Goal: Transaction & Acquisition: Purchase product/service

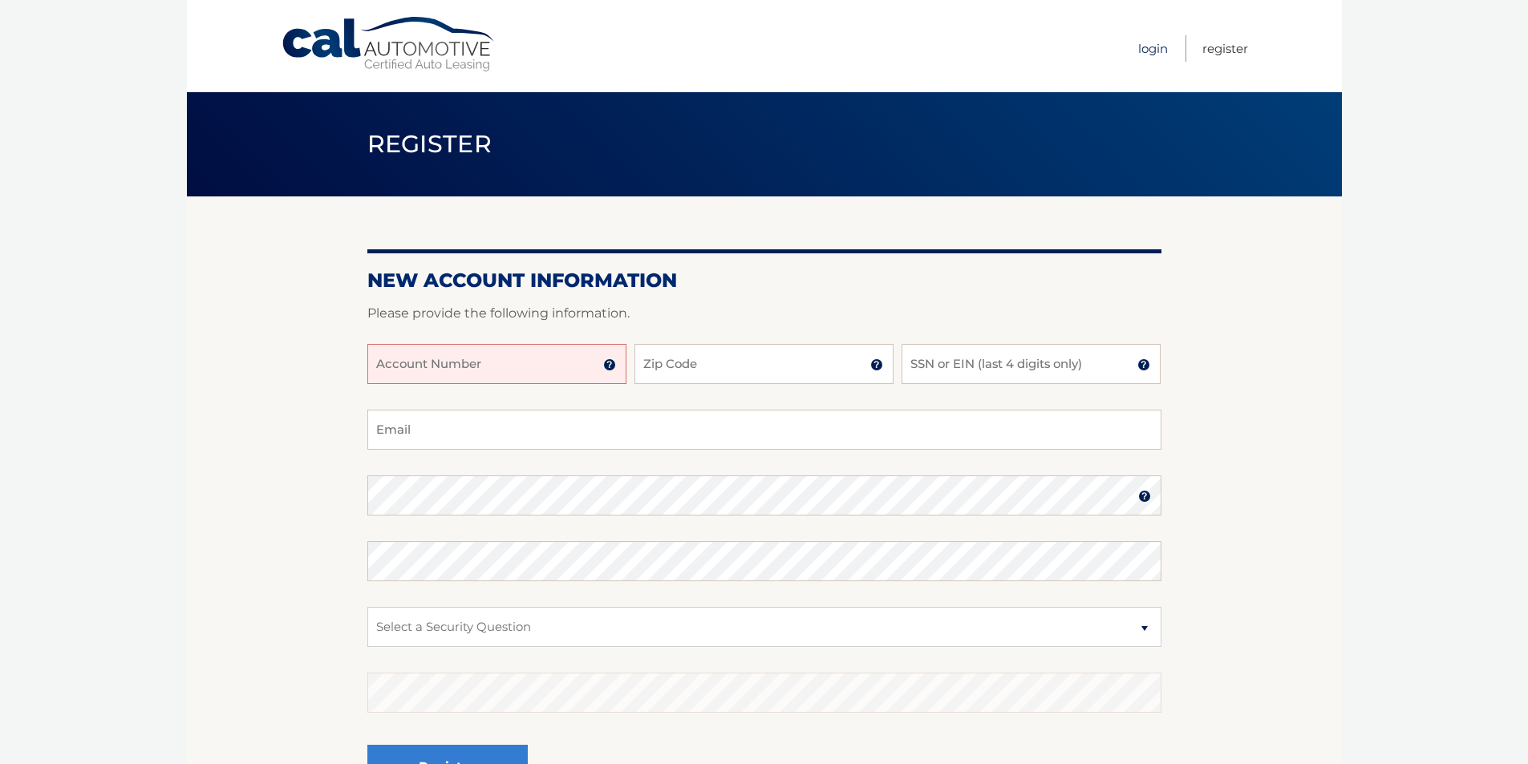
click at [1144, 47] on link "Login" at bounding box center [1153, 48] width 30 height 26
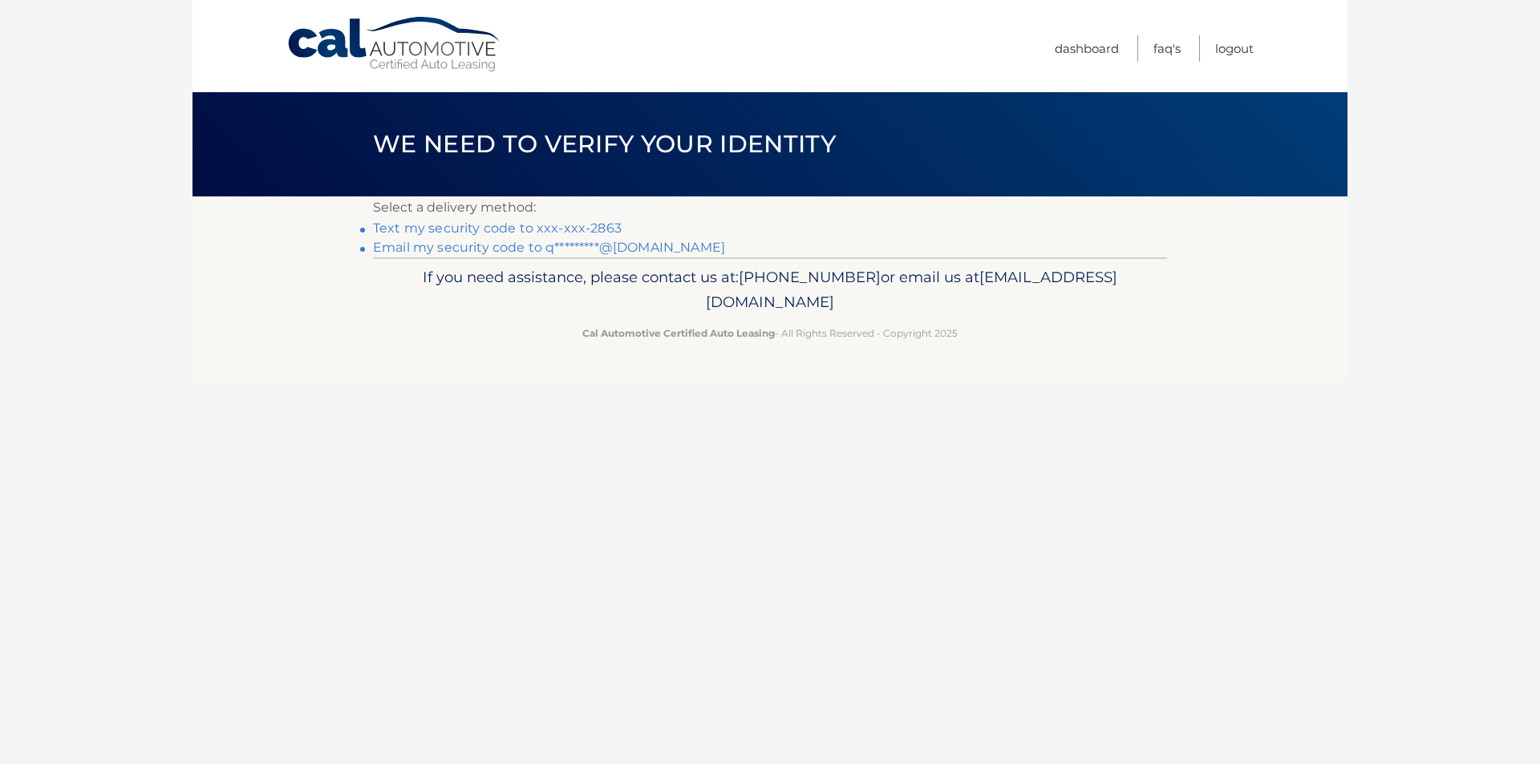
click at [473, 225] on link "Text my security code to xxx-xxx-2863" at bounding box center [497, 228] width 249 height 15
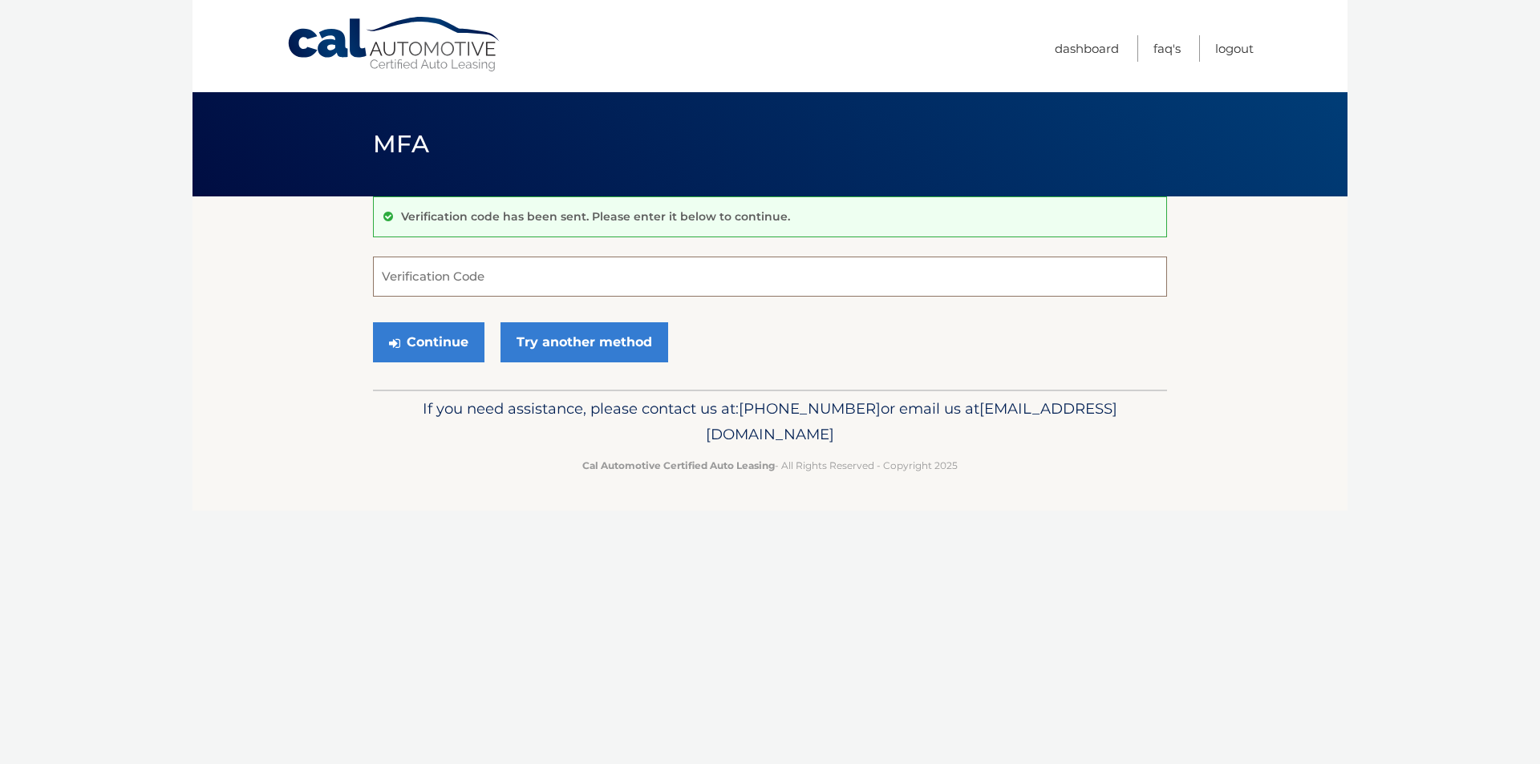
click at [415, 275] on input "Verification Code" at bounding box center [770, 277] width 794 height 40
type input "363008"
click at [392, 341] on icon "submit" at bounding box center [394, 343] width 11 height 13
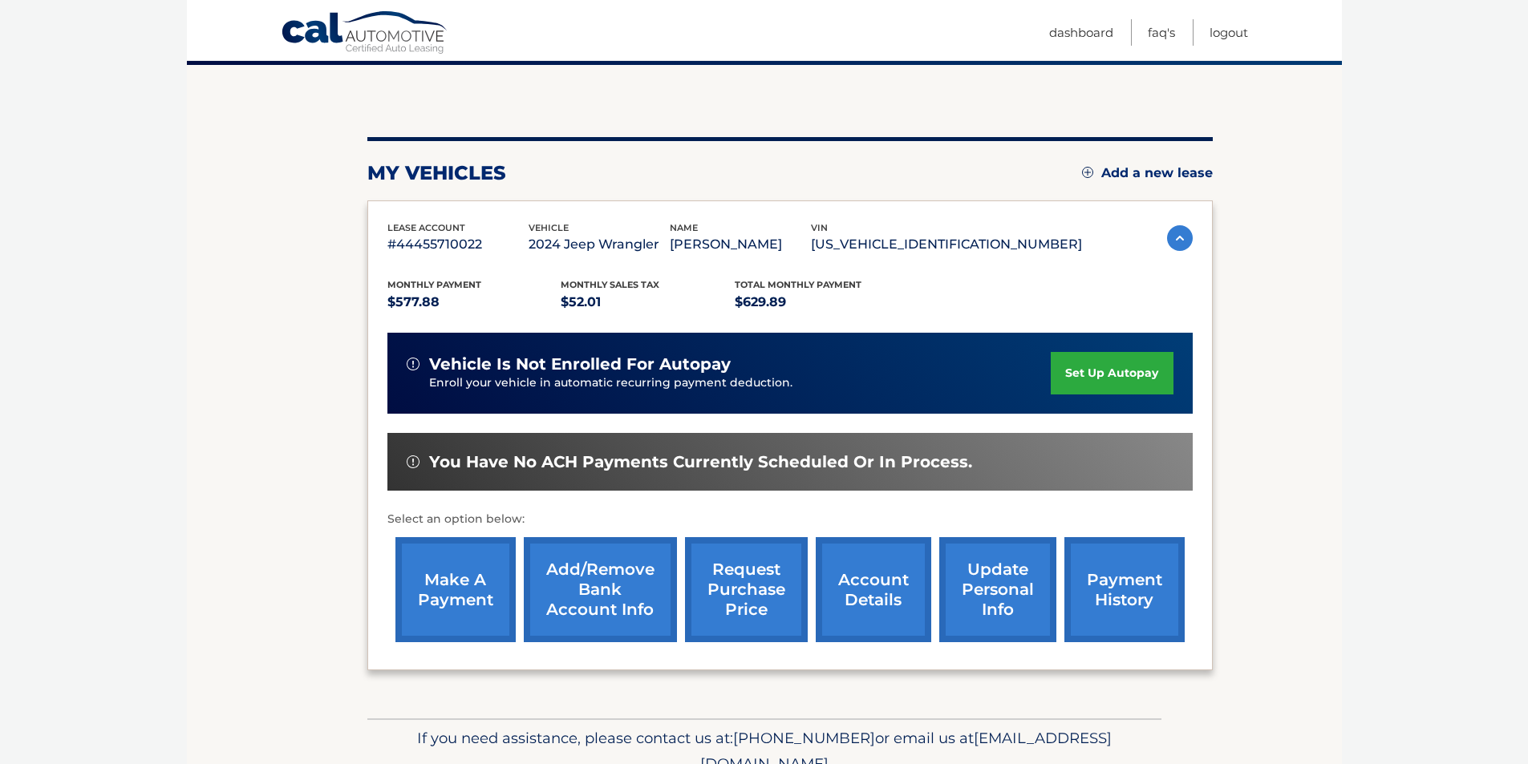
scroll to position [160, 0]
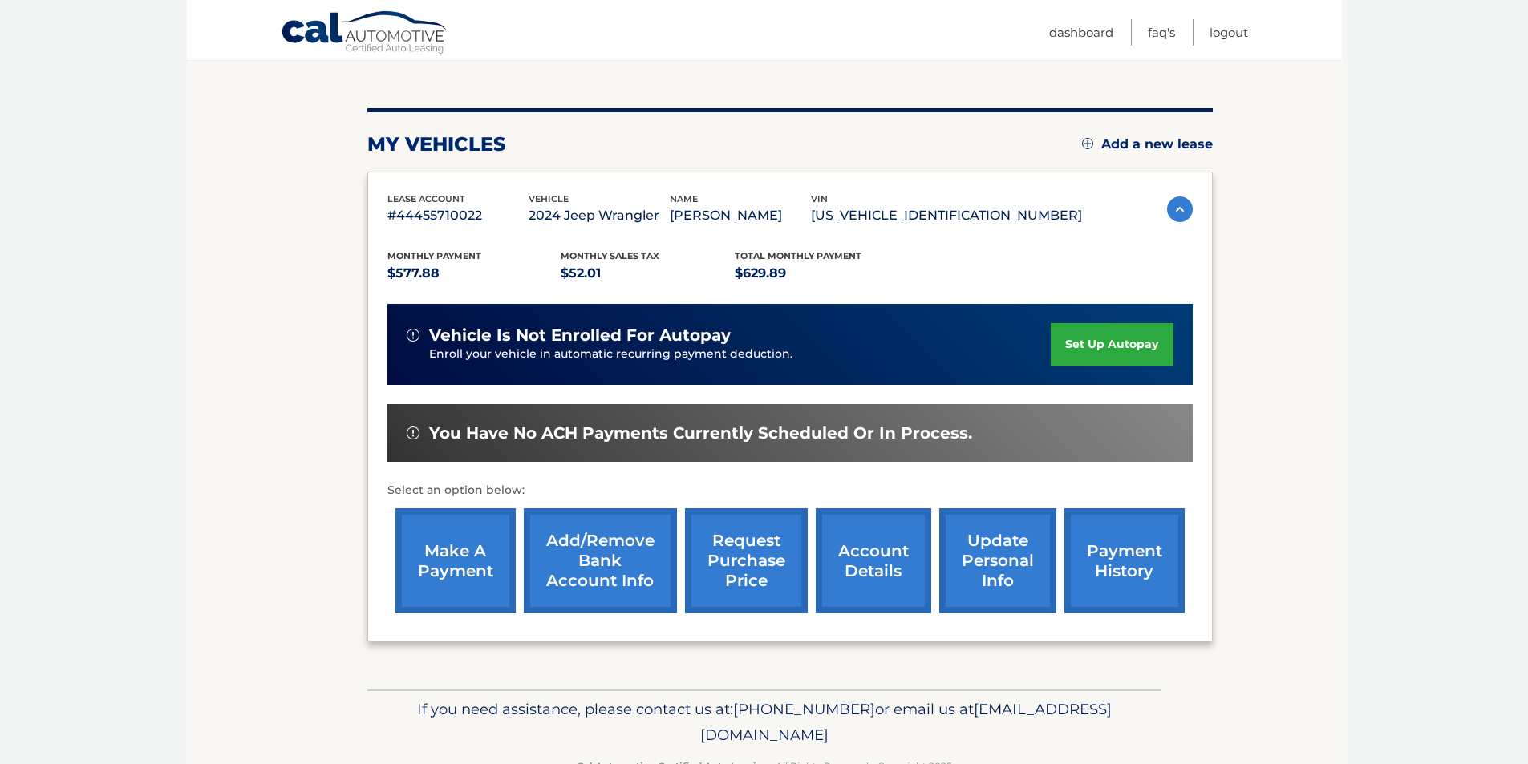
click at [450, 553] on link "make a payment" at bounding box center [455, 560] width 120 height 105
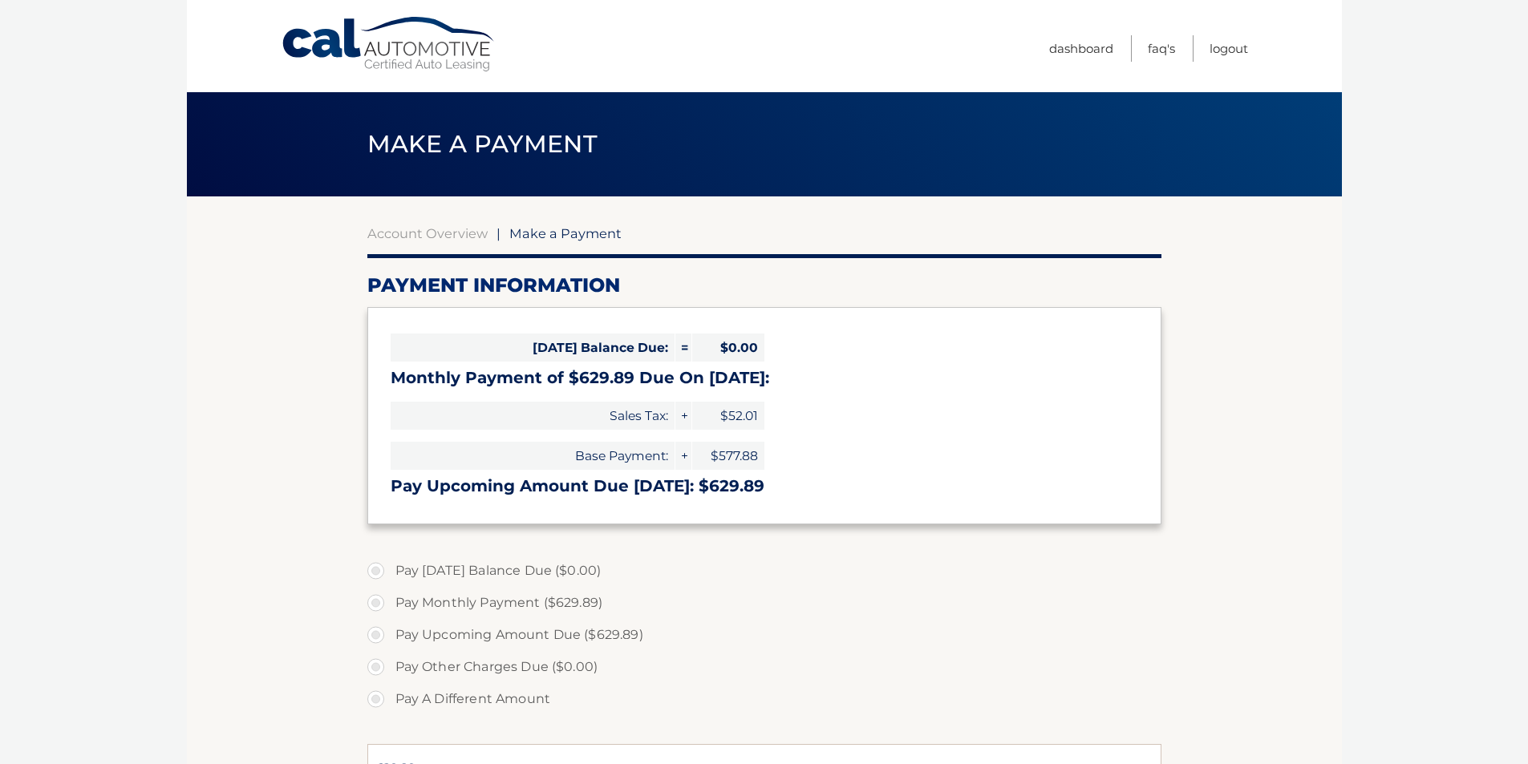
select select "YjkwNGY5OWQtZTNjOC00NTE4LTlmOGItZjczOGM5ZmU3NGYy"
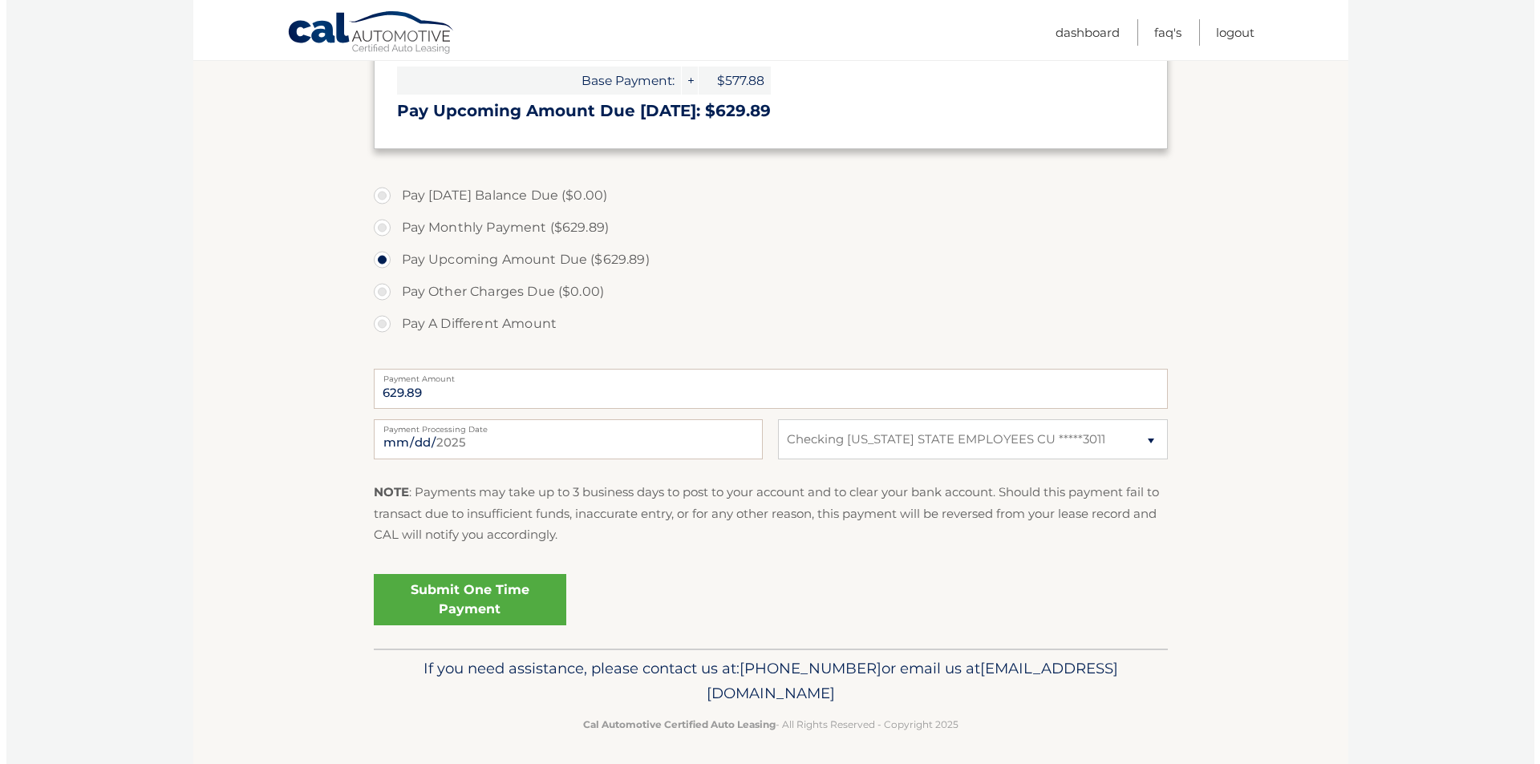
scroll to position [382, 0]
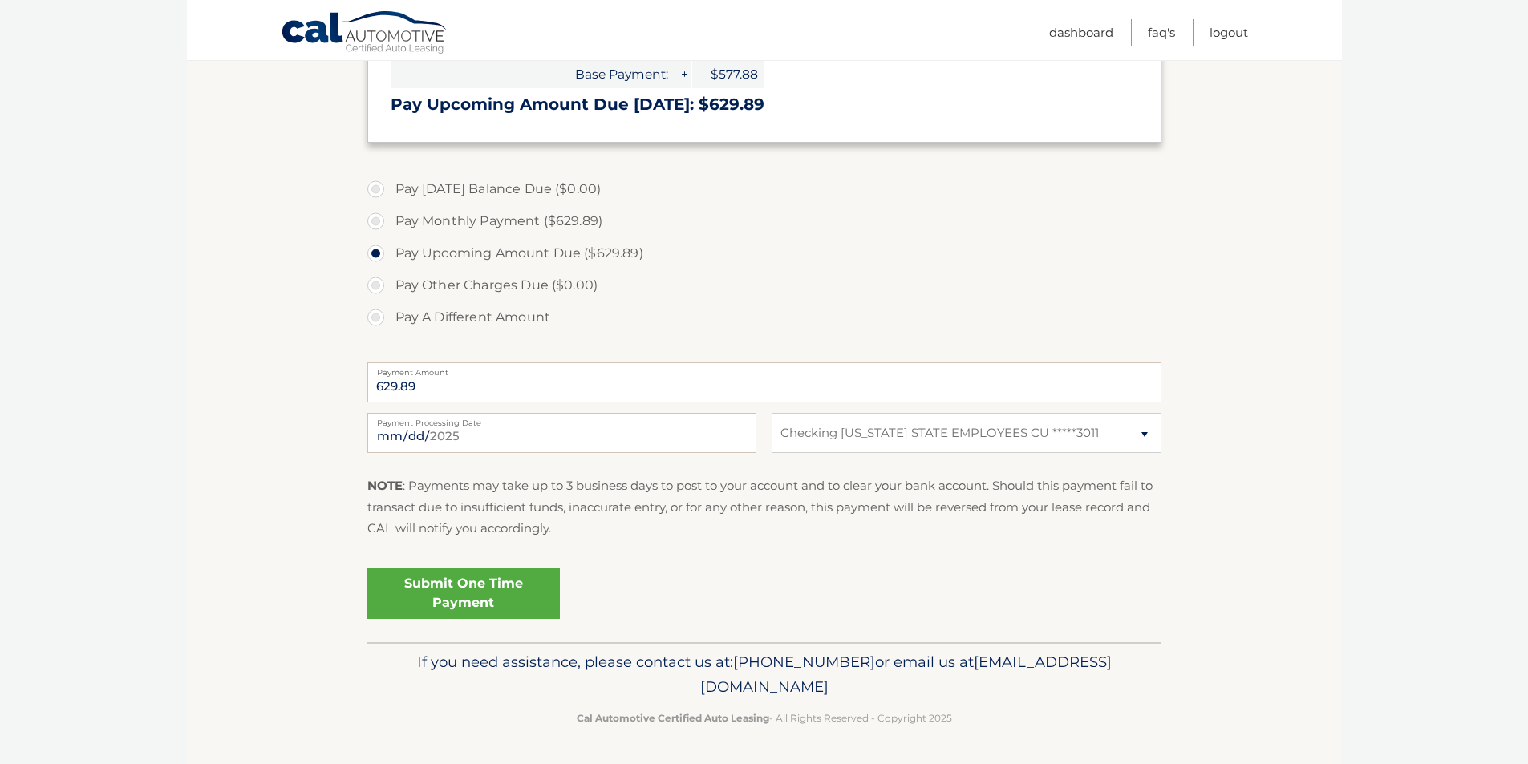
click at [453, 587] on link "Submit One Time Payment" at bounding box center [463, 593] width 192 height 51
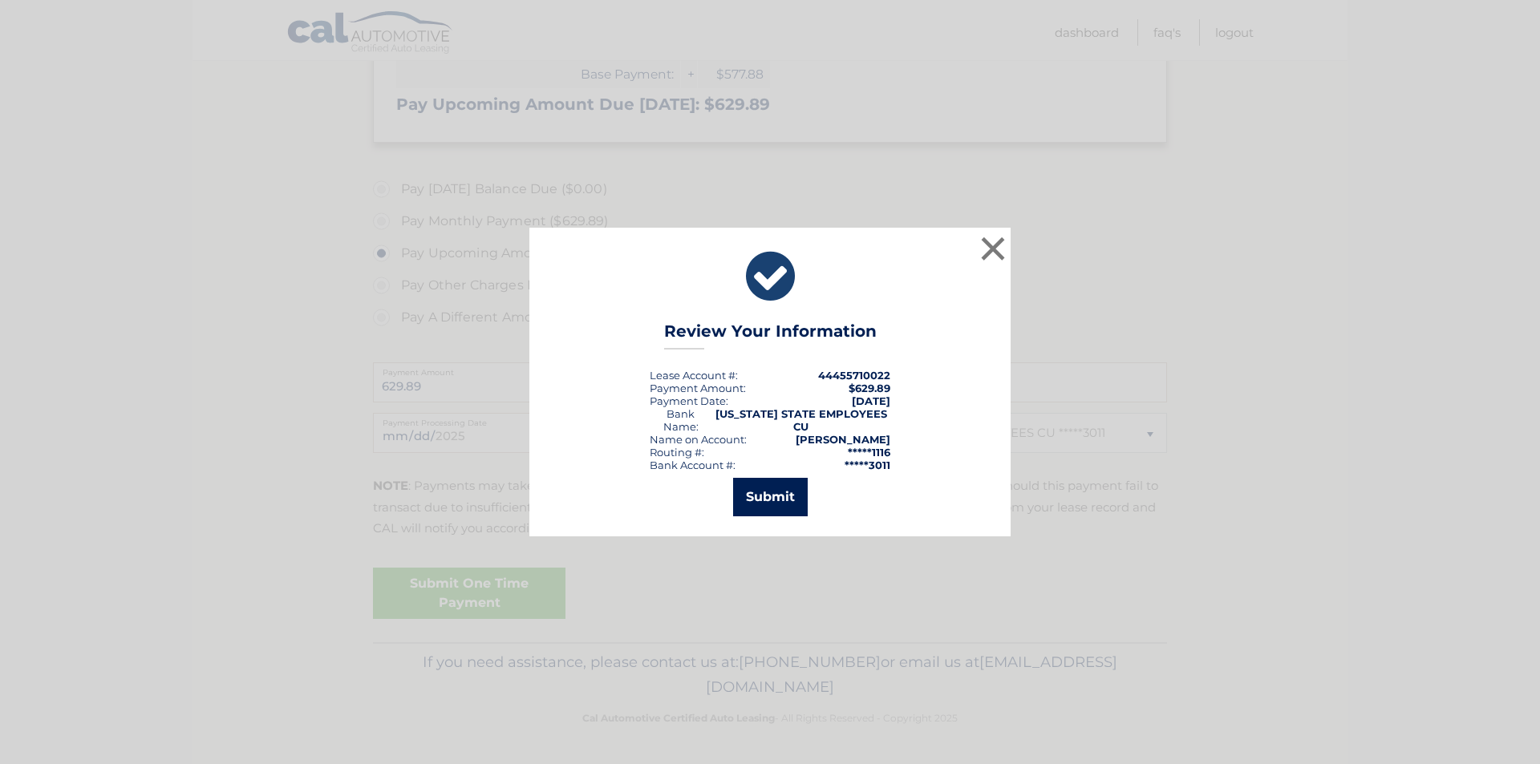
click at [763, 492] on button "Submit" at bounding box center [770, 497] width 75 height 38
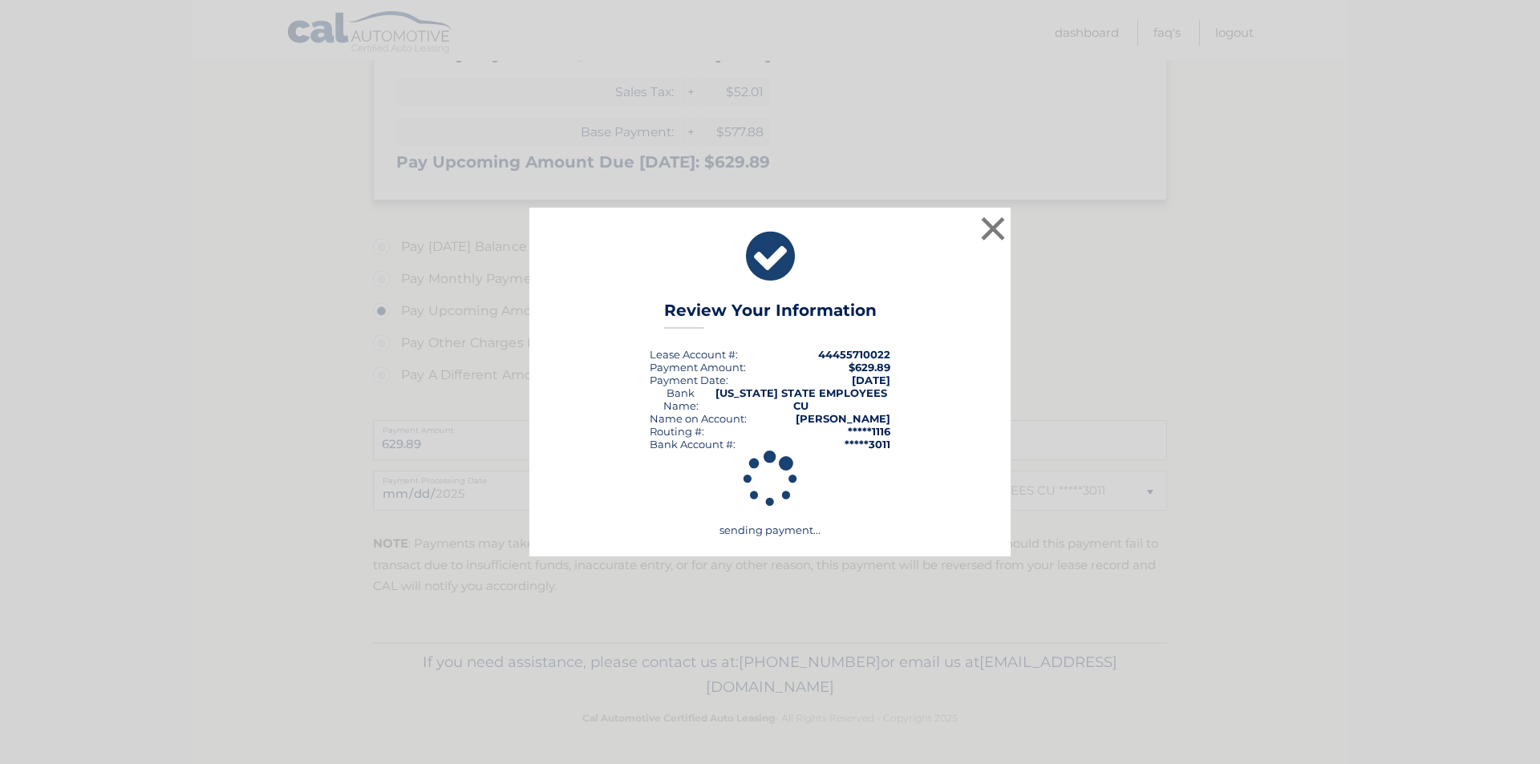
scroll to position [324, 0]
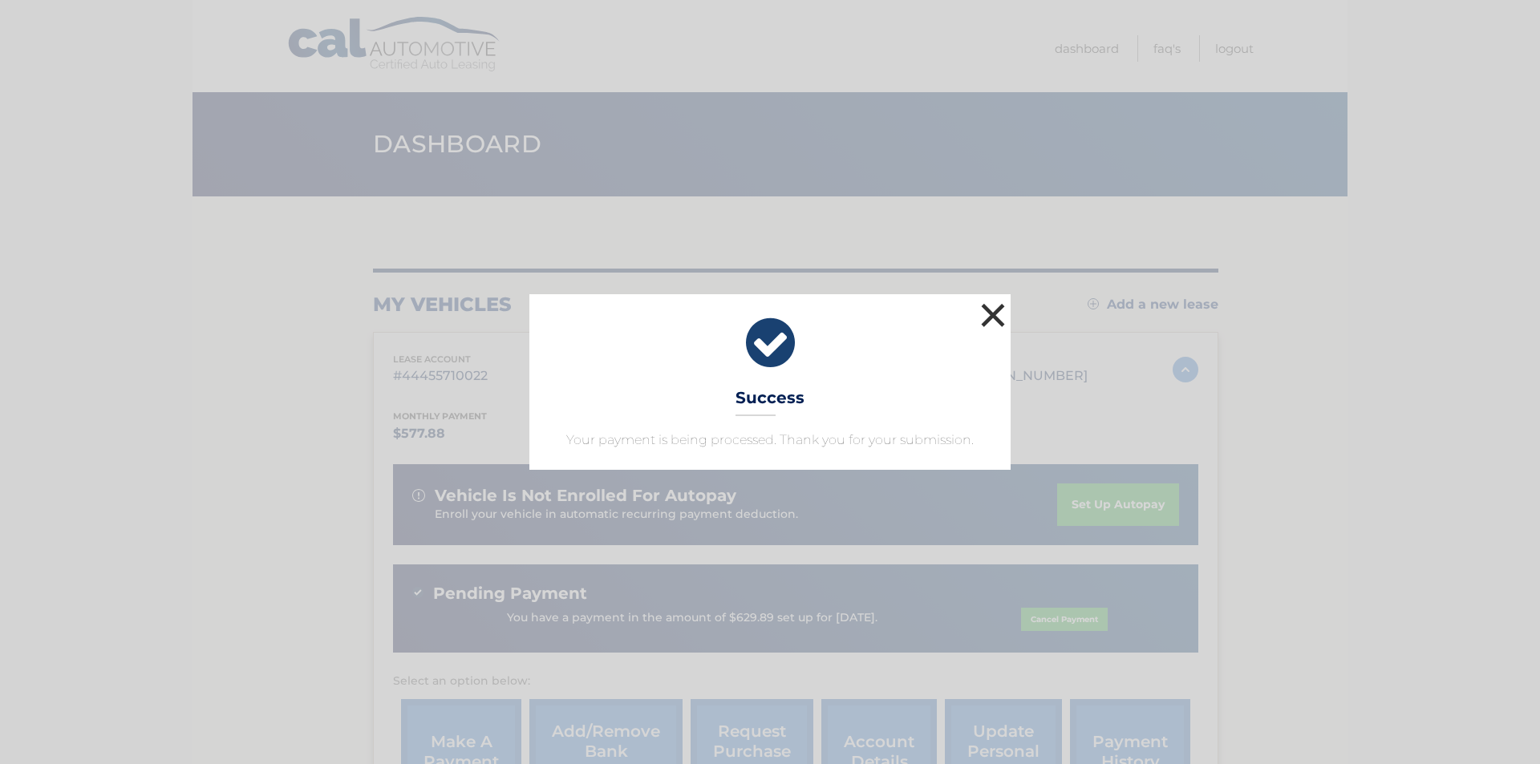
click at [988, 314] on button "×" at bounding box center [993, 315] width 32 height 32
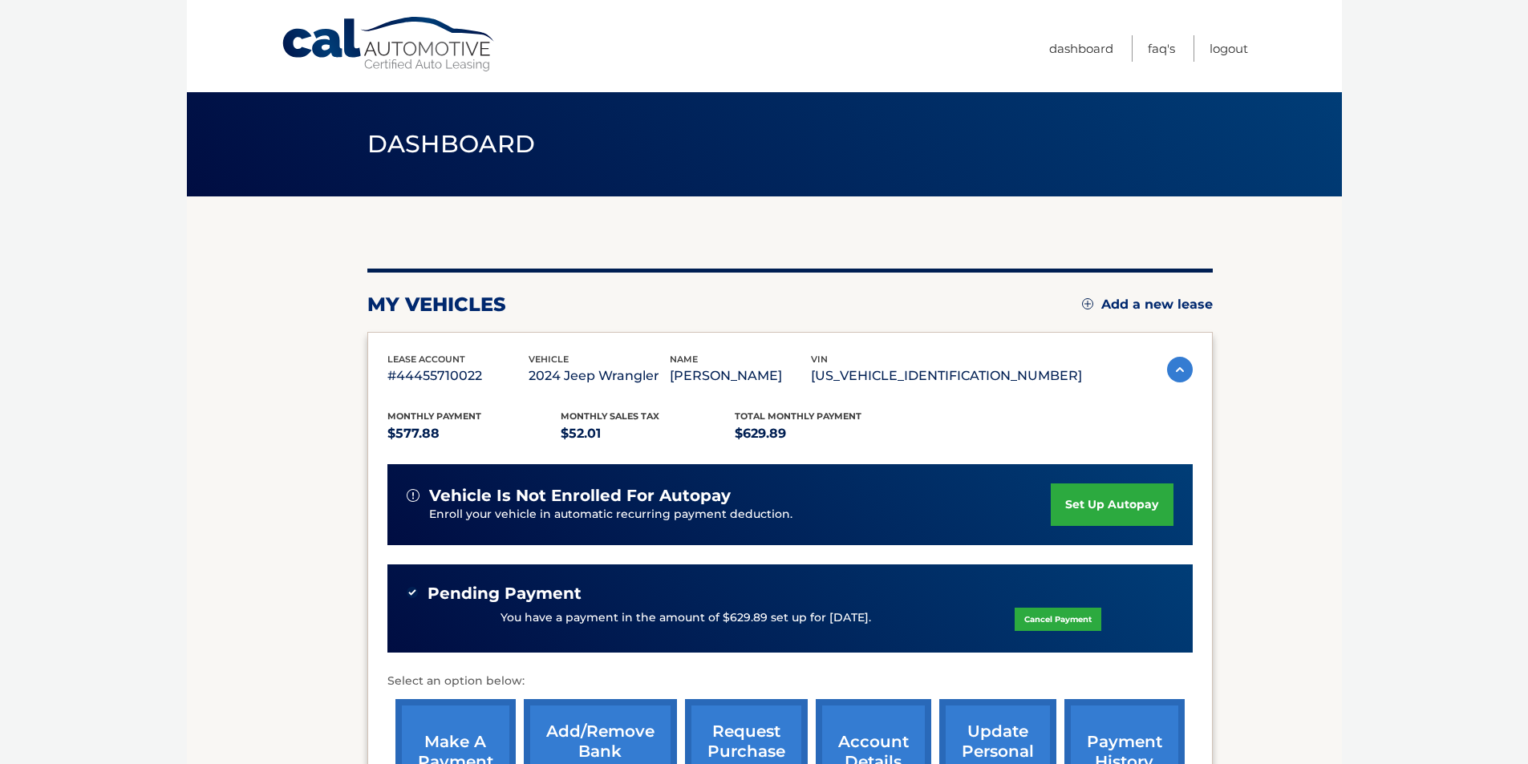
click at [138, 391] on body "Cal Automotive Menu Dashboard FAQ's Logout" at bounding box center [764, 382] width 1528 height 764
